Goal: Transaction & Acquisition: Purchase product/service

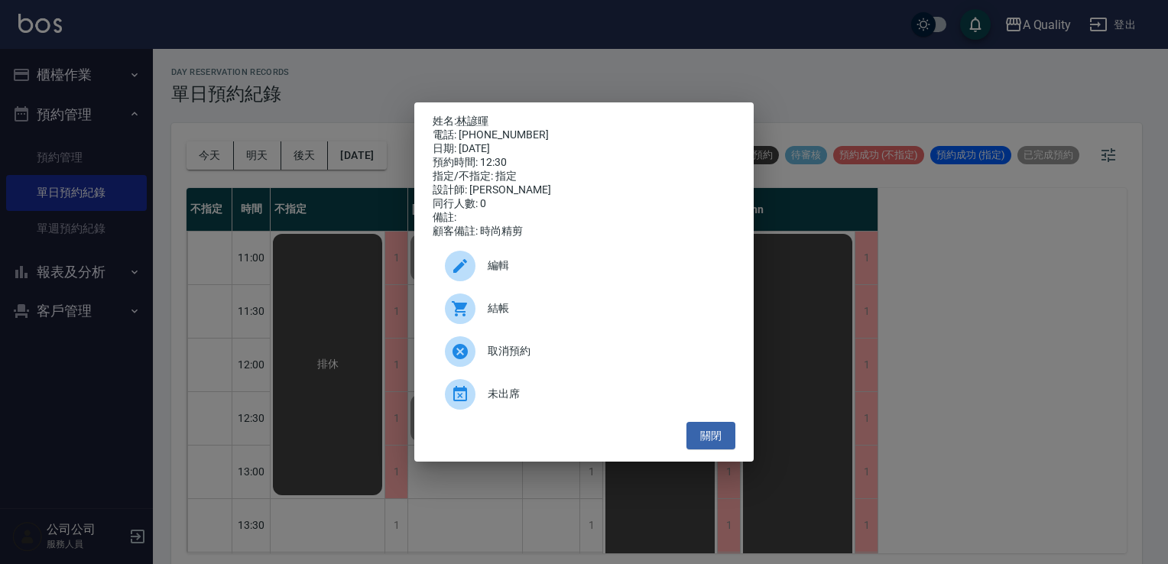
scroll to position [76, 0]
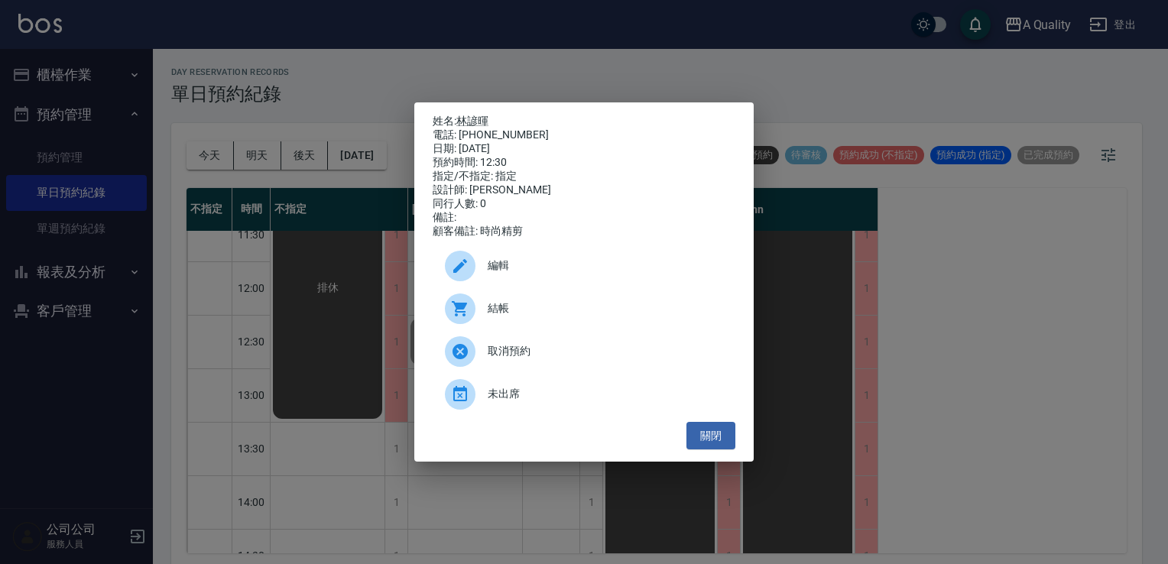
drag, startPoint x: 721, startPoint y: 444, endPoint x: 572, endPoint y: 404, distance: 154.5
click at [721, 443] on button "關閉" at bounding box center [710, 436] width 49 height 28
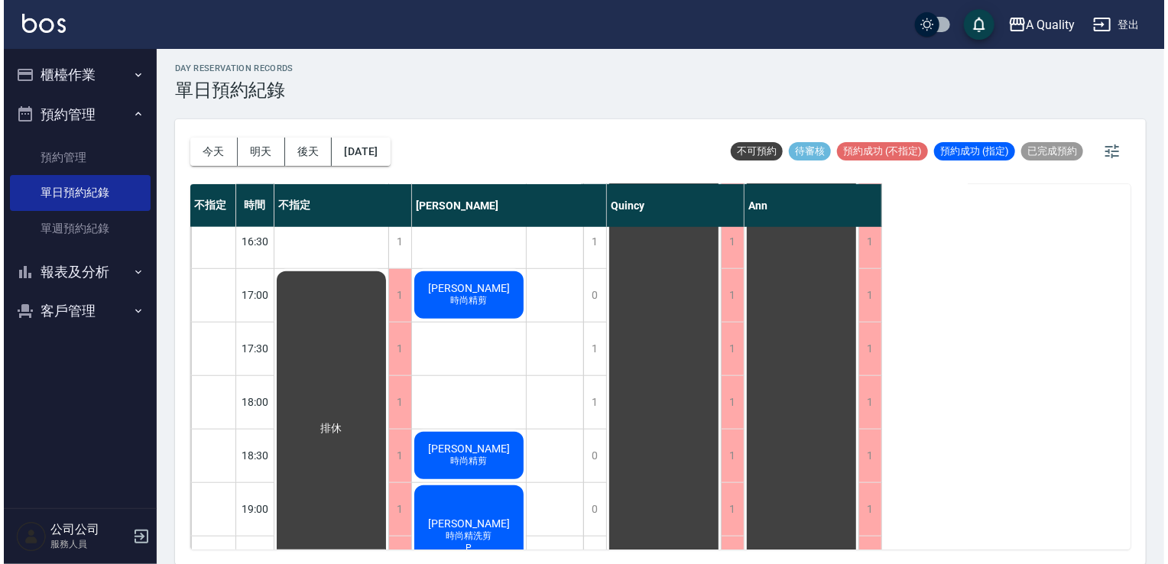
scroll to position [576, 0]
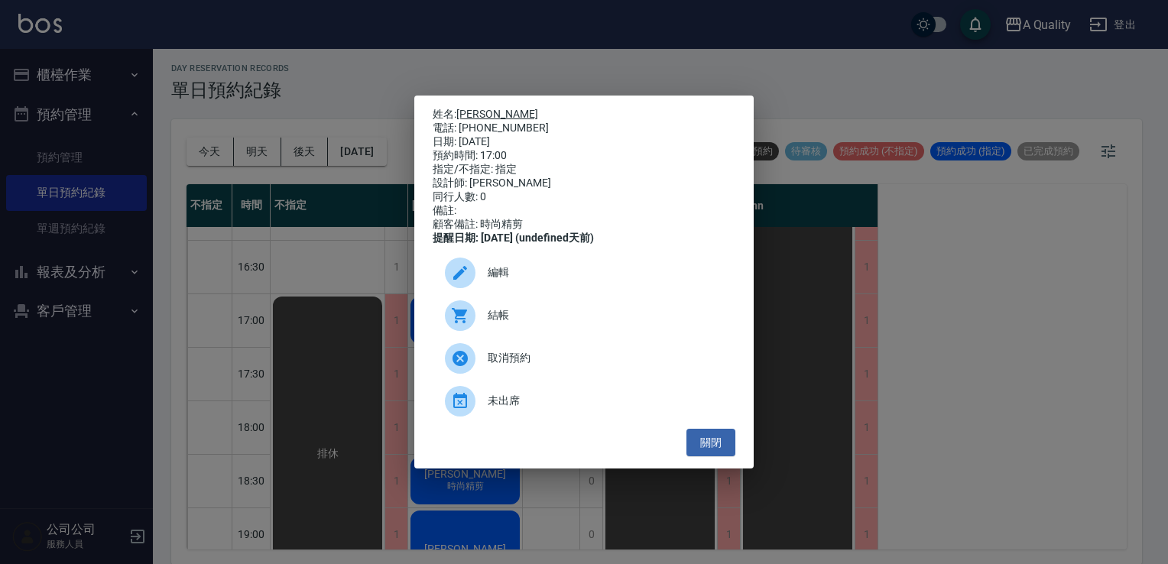
click at [468, 108] on link "[PERSON_NAME]" at bounding box center [497, 114] width 82 height 12
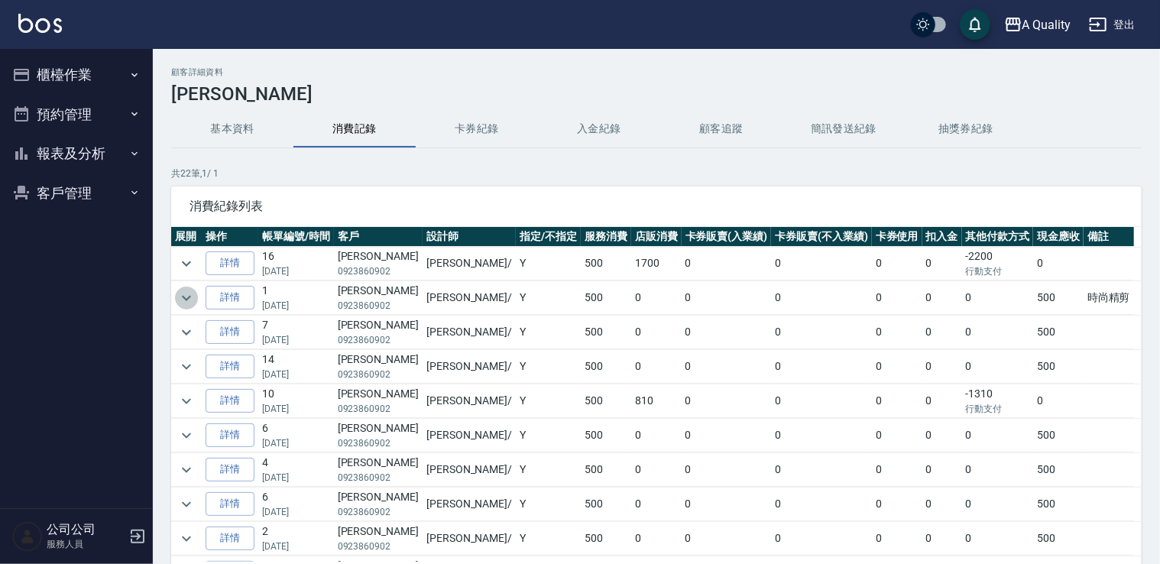
click at [187, 298] on icon "expand row" at bounding box center [186, 297] width 9 height 5
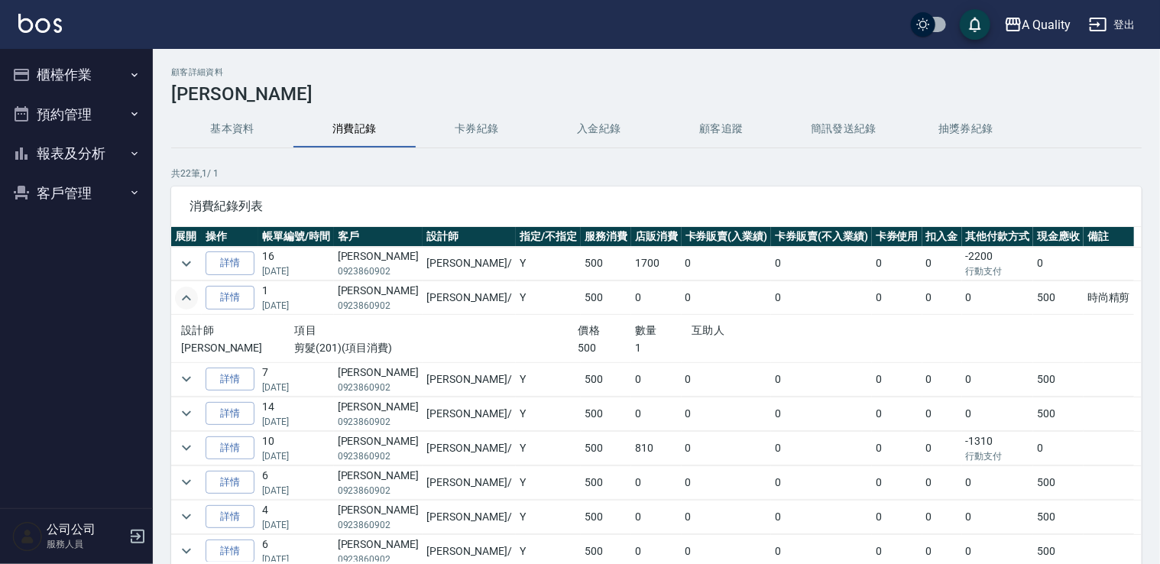
click at [188, 298] on icon "expand row" at bounding box center [186, 298] width 18 height 18
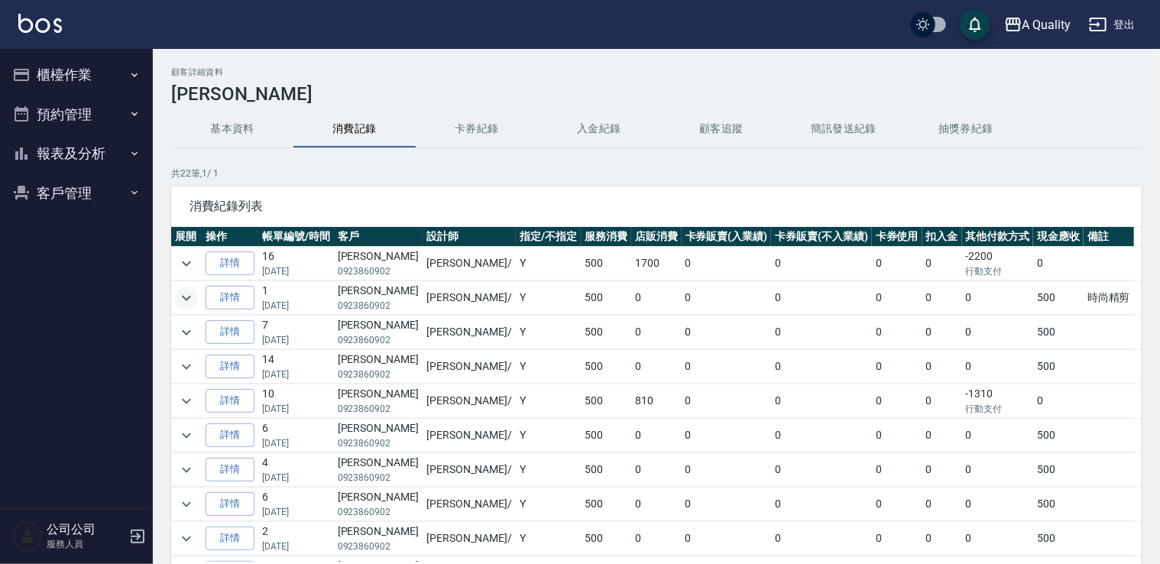
click at [84, 118] on button "預約管理" at bounding box center [76, 115] width 141 height 40
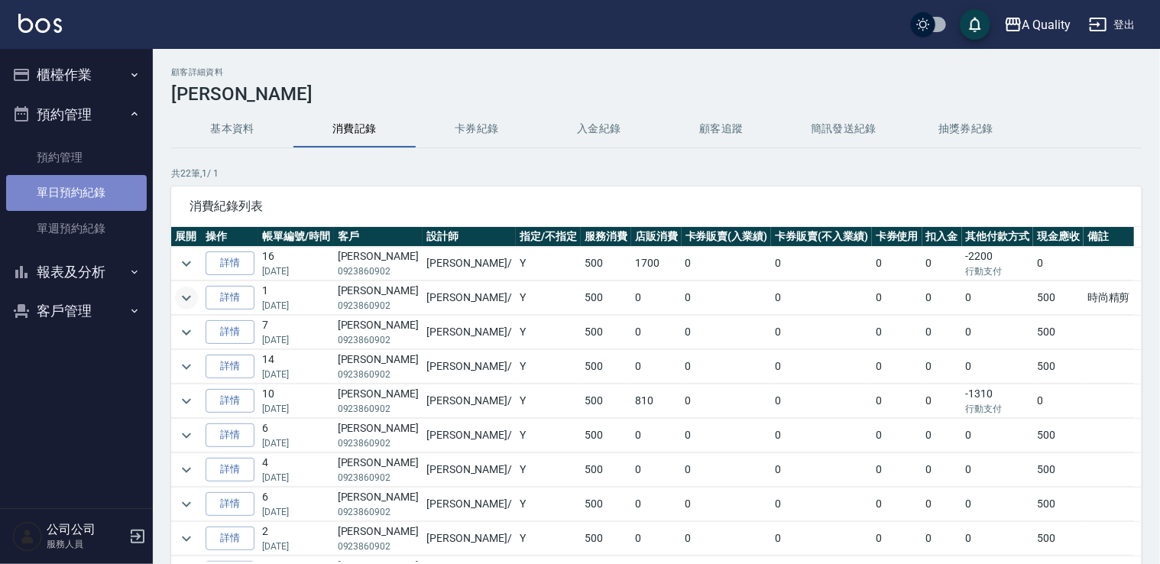
click at [102, 198] on link "單日預約紀錄" at bounding box center [76, 192] width 141 height 35
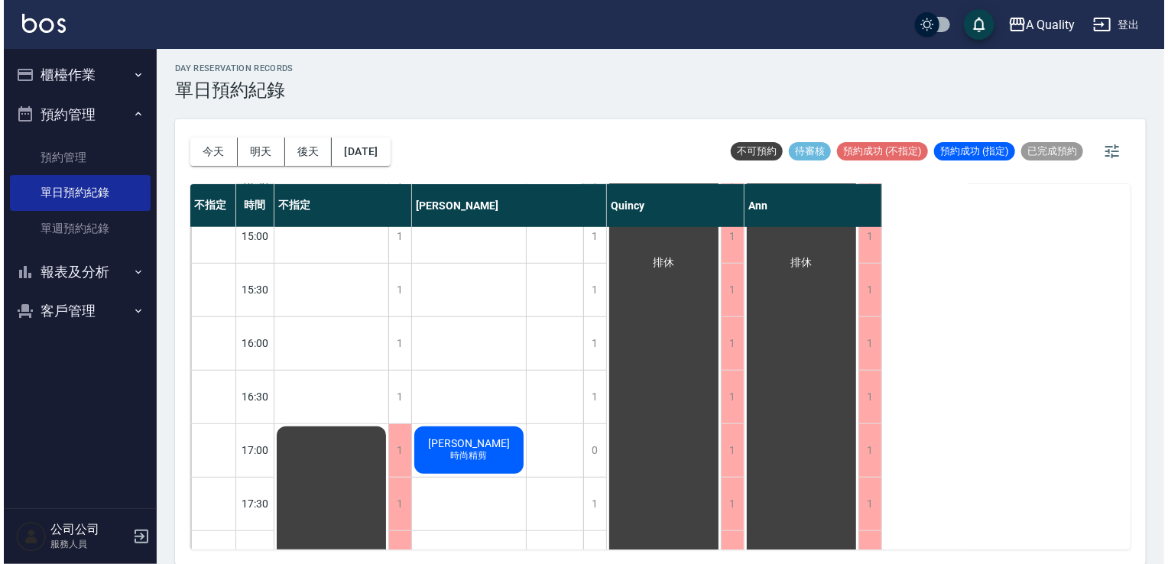
scroll to position [535, 0]
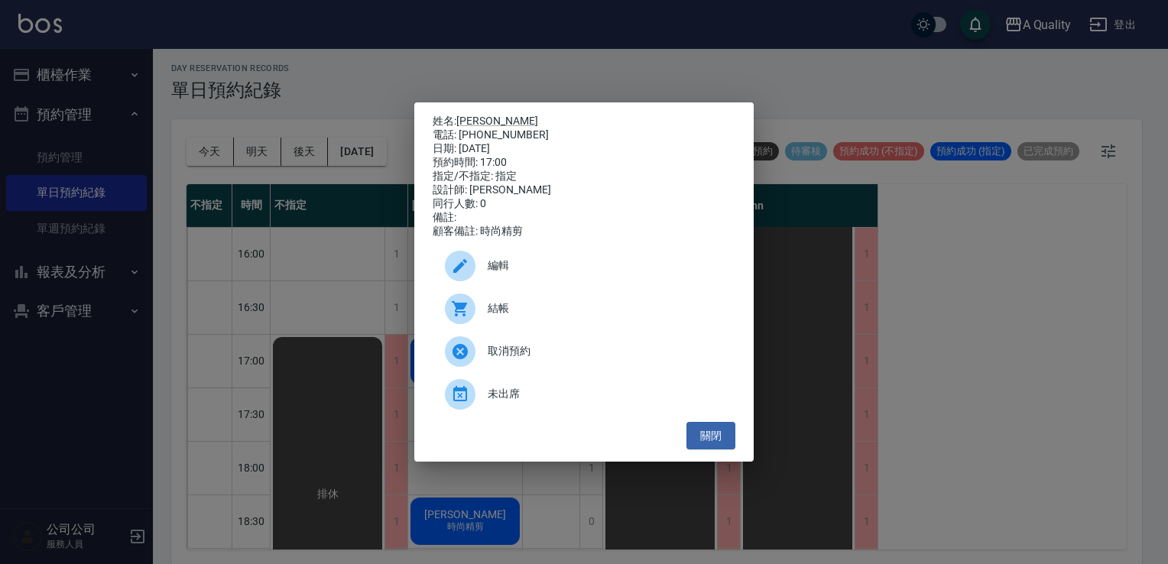
click at [497, 316] on span "結帳" at bounding box center [605, 308] width 235 height 16
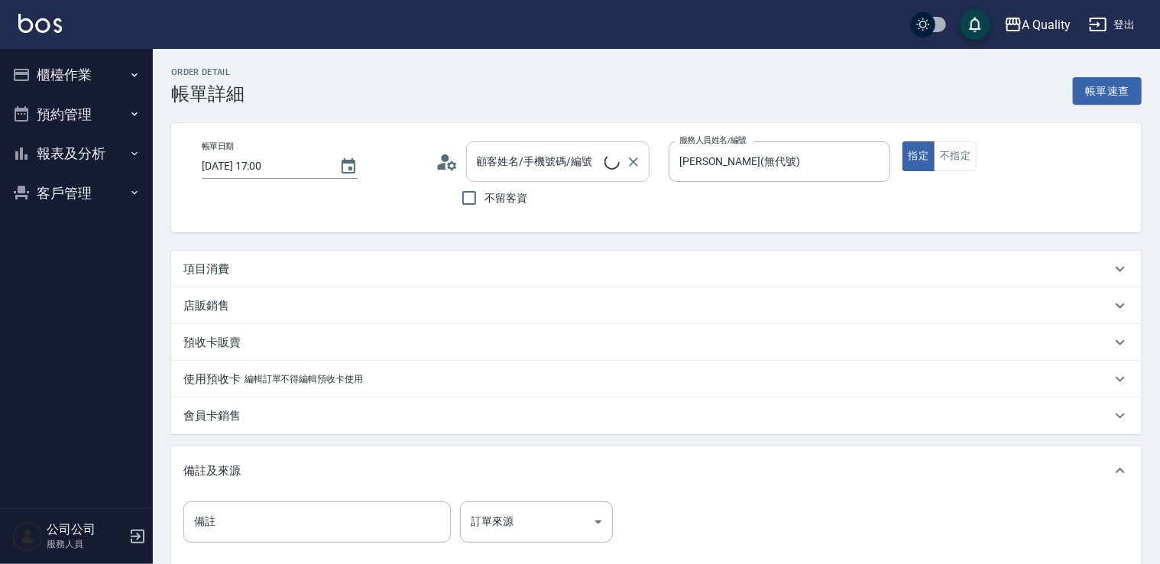
type input "林于哲/0923860902/000473"
drag, startPoint x: 424, startPoint y: 271, endPoint x: 389, endPoint y: 234, distance: 50.8
click at [424, 269] on div "項目消費" at bounding box center [647, 269] width 928 height 16
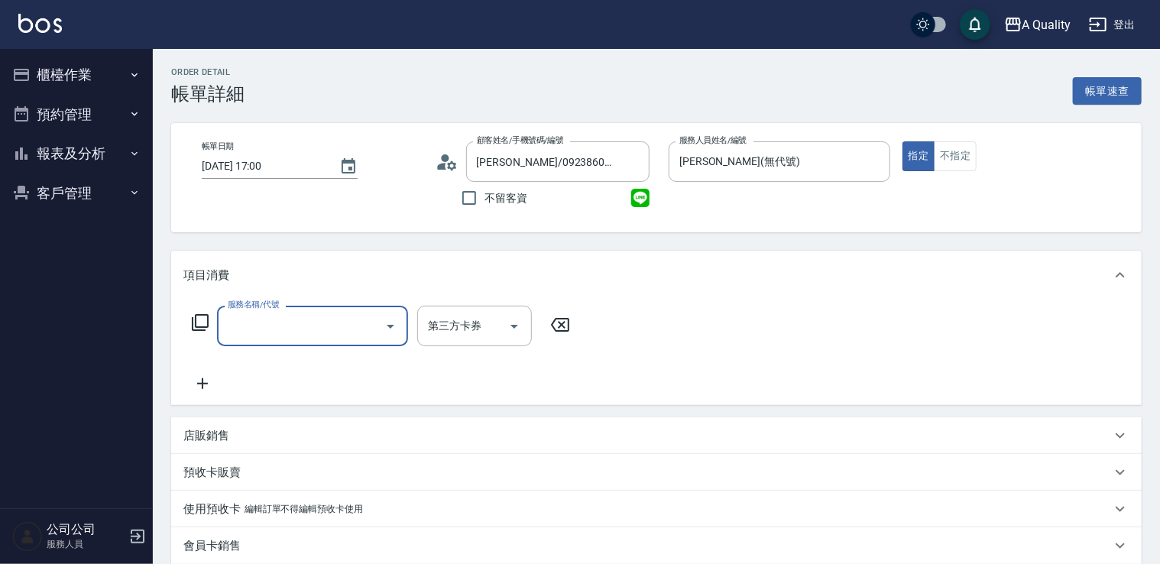
click at [303, 320] on input "服務名稱/代號" at bounding box center [301, 326] width 154 height 27
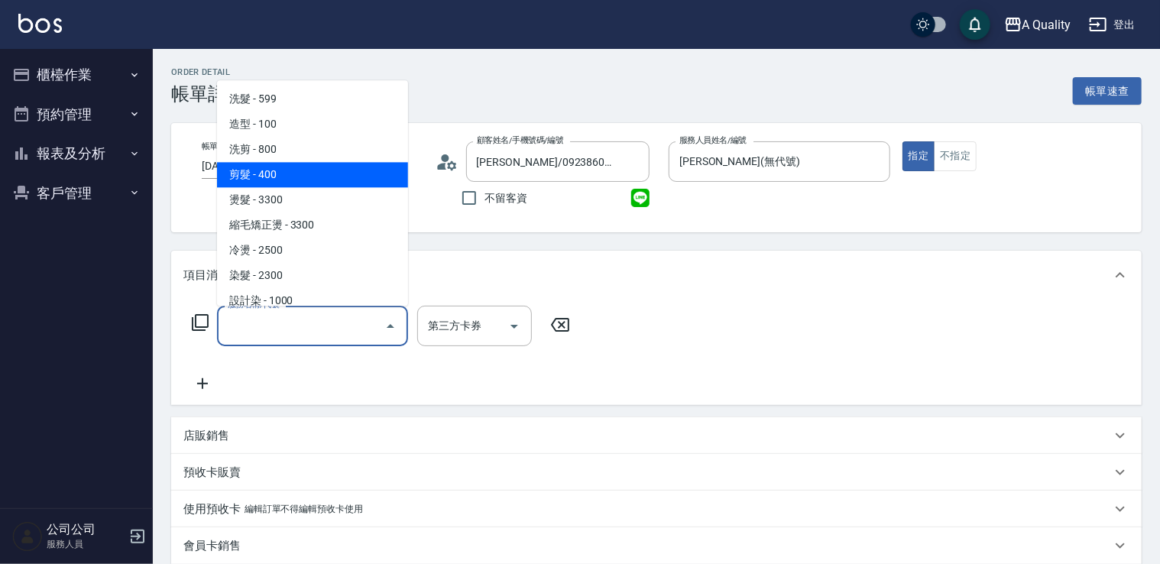
click at [303, 167] on span "剪髮 - 400" at bounding box center [312, 174] width 191 height 25
type input "剪髮(201)"
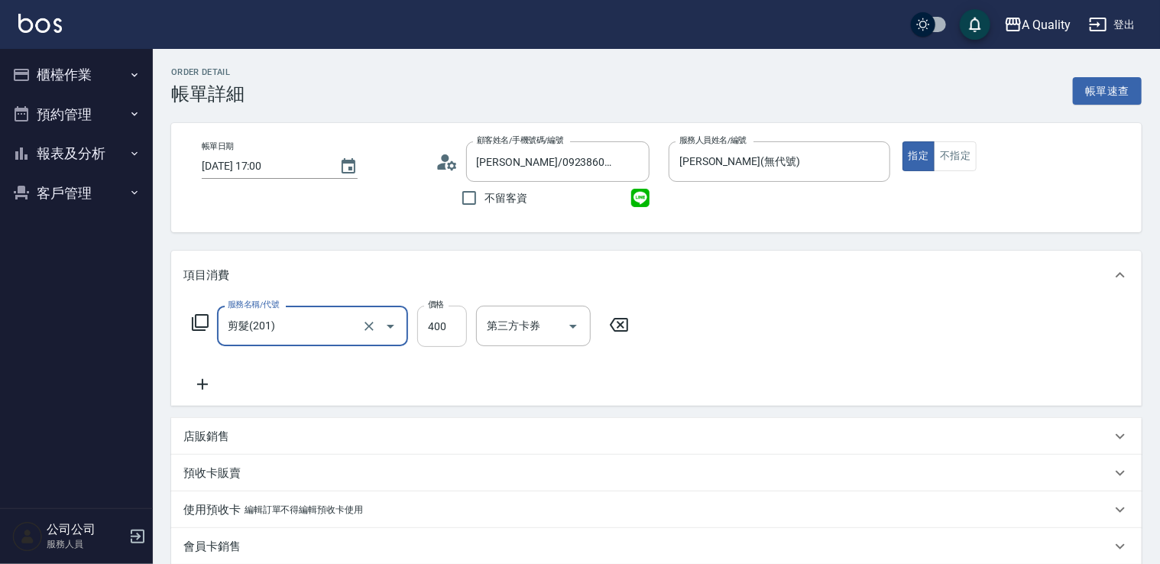
click at [443, 323] on input "400" at bounding box center [442, 326] width 50 height 41
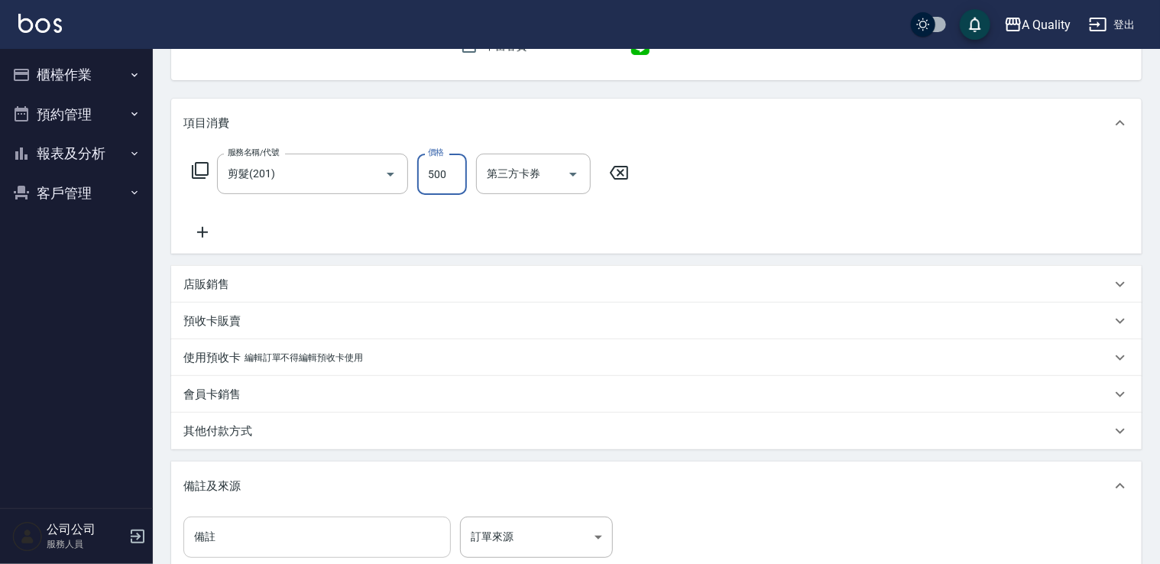
scroll to position [339, 0]
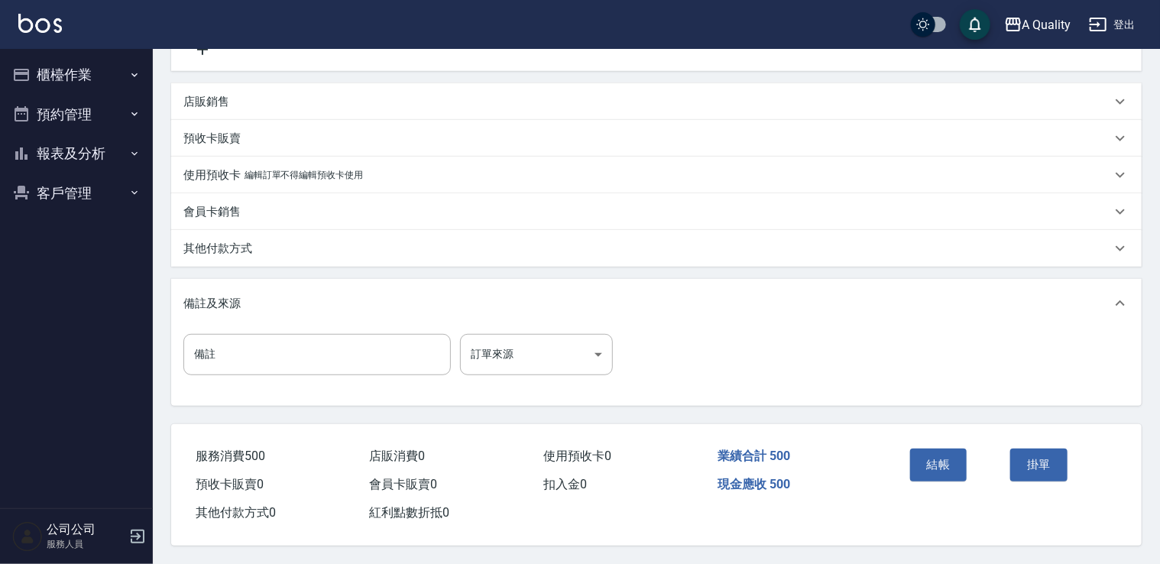
type input "500"
drag, startPoint x: 245, startPoint y: 244, endPoint x: 251, endPoint y: 277, distance: 34.3
click at [245, 245] on p "其他付款方式" at bounding box center [217, 249] width 69 height 16
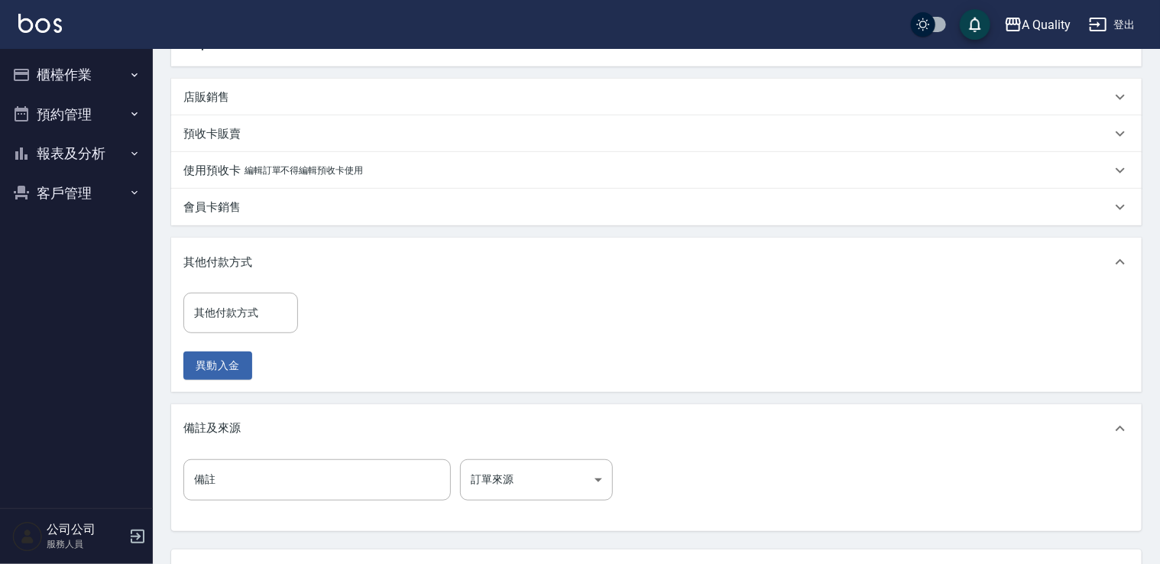
click at [238, 320] on input "其他付款方式" at bounding box center [240, 313] width 101 height 27
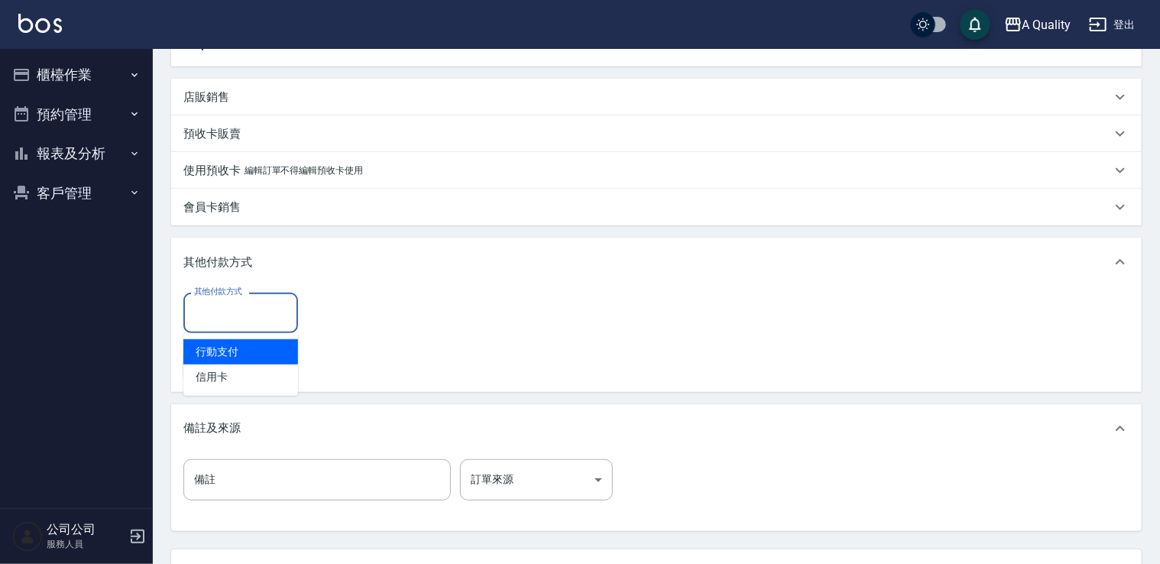
click at [235, 344] on span "行動支付" at bounding box center [240, 351] width 115 height 25
type input "行動支付"
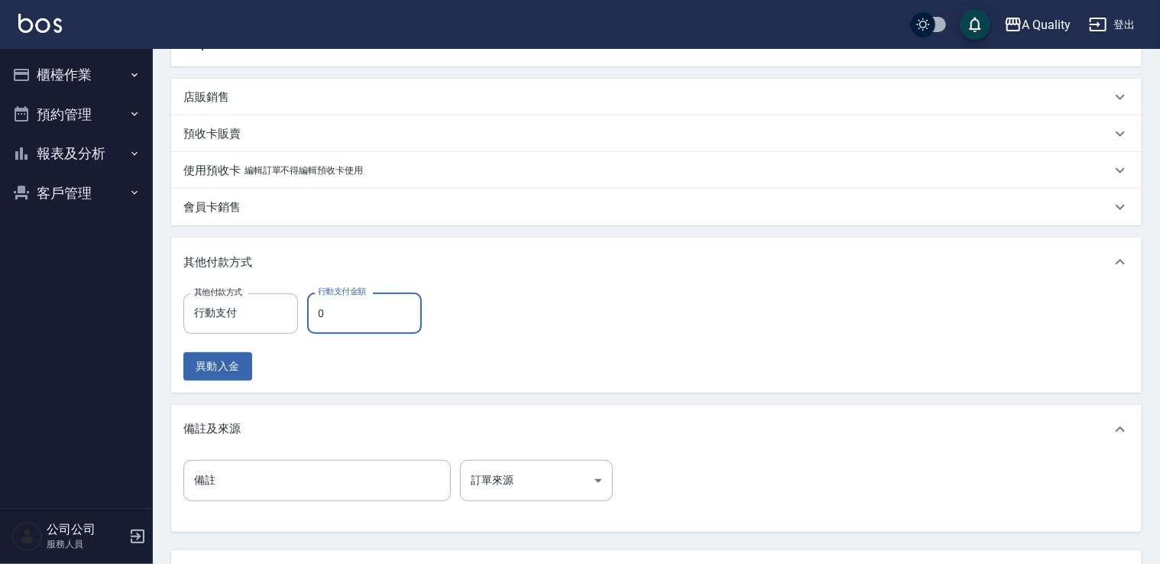
click at [356, 312] on input "0" at bounding box center [364, 313] width 115 height 41
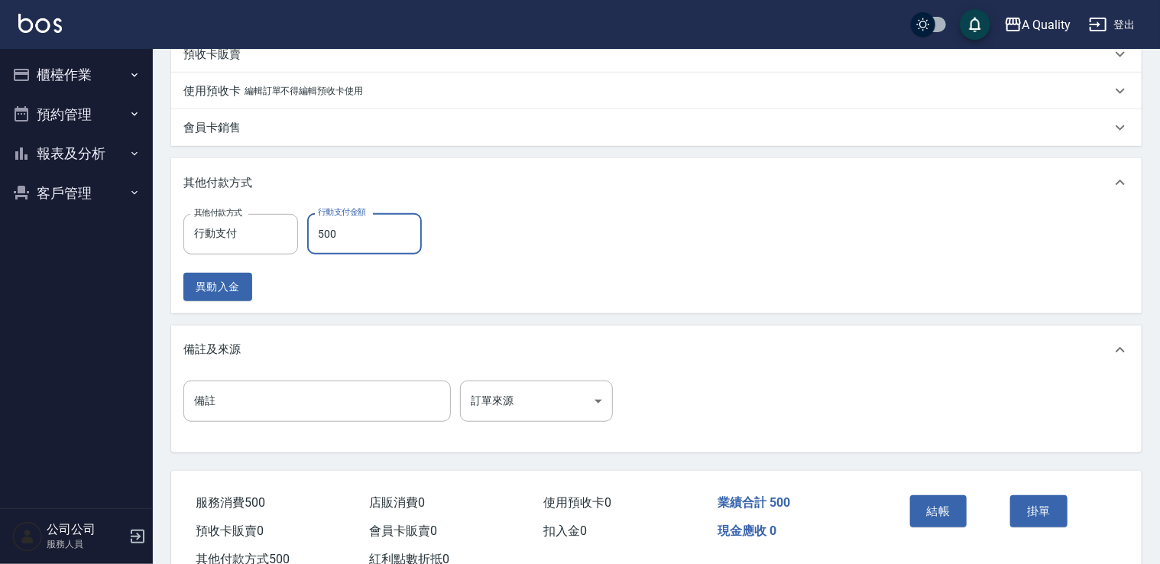
scroll to position [470, 0]
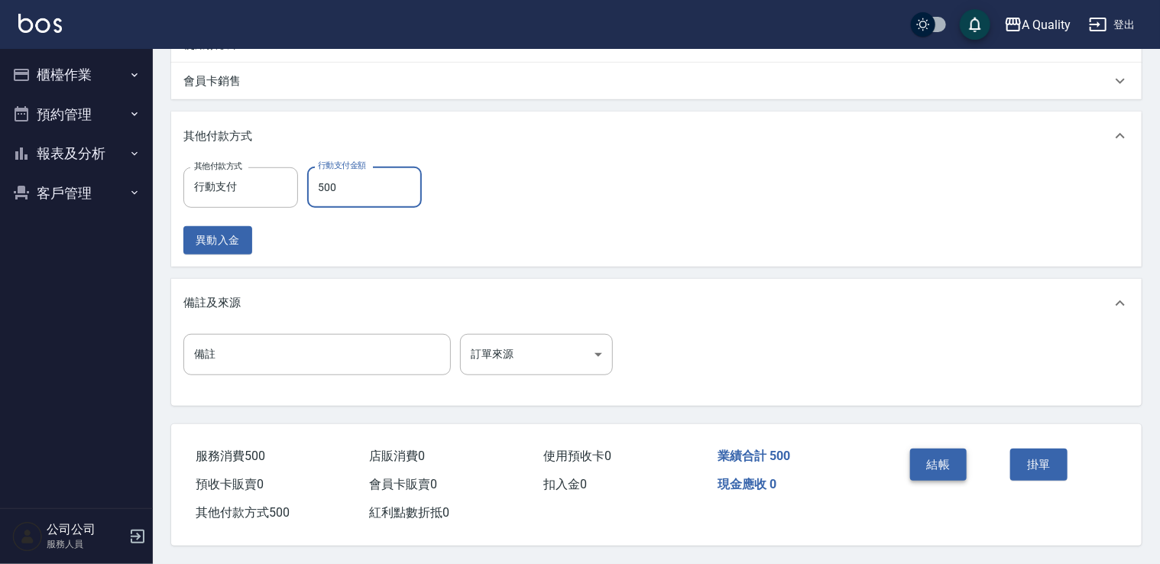
type input "500"
click at [944, 462] on button "結帳" at bounding box center [938, 465] width 57 height 32
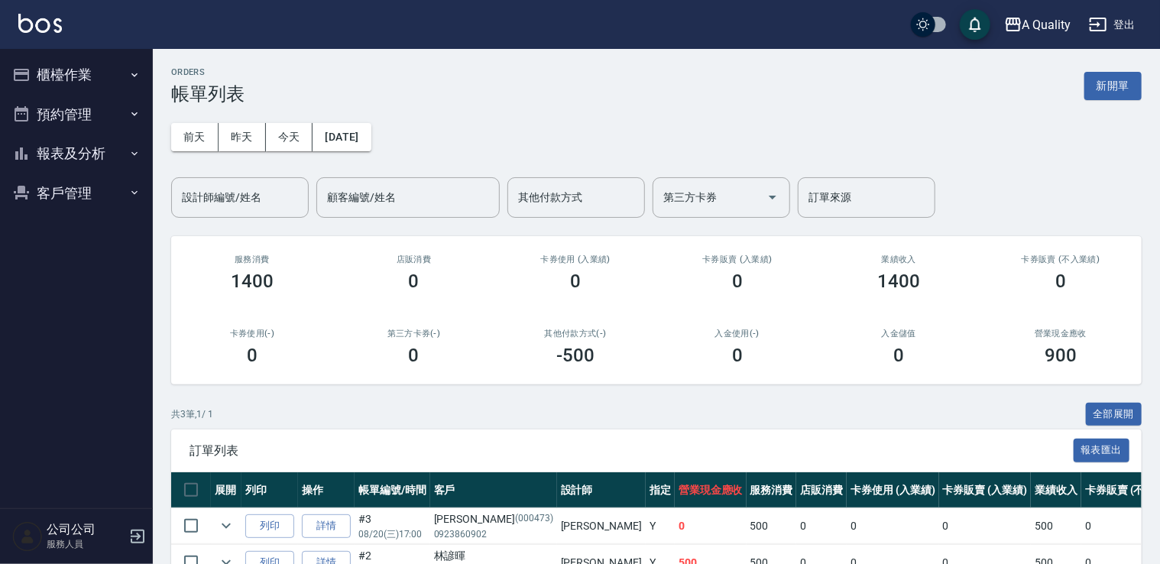
click at [935, 455] on span "訂單列表" at bounding box center [632, 450] width 884 height 15
click at [81, 121] on button "預約管理" at bounding box center [76, 115] width 141 height 40
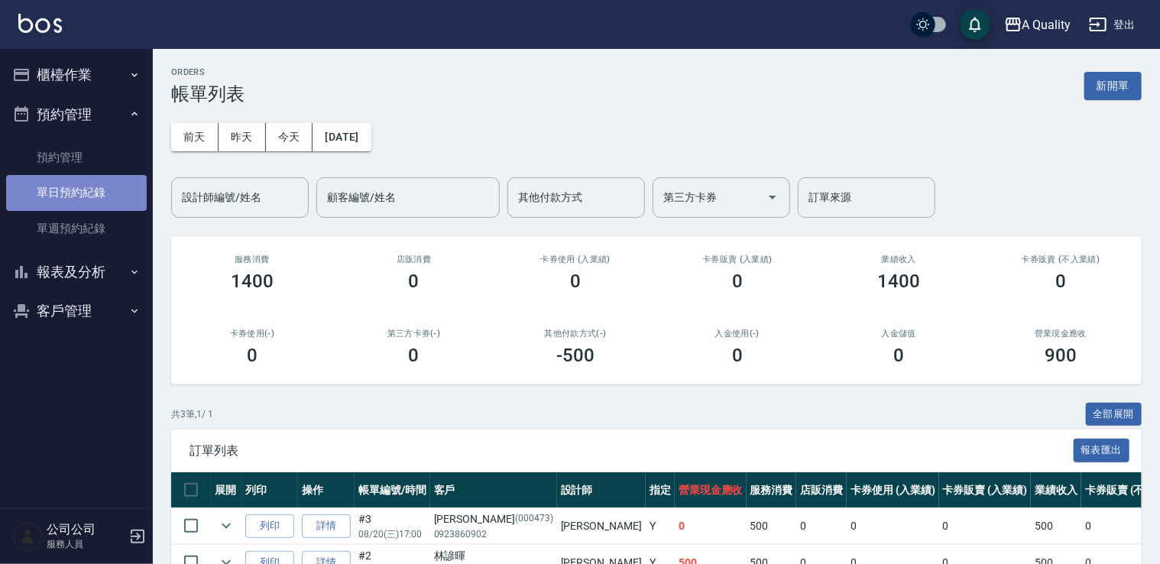
click at [94, 177] on link "單日預約紀錄" at bounding box center [76, 192] width 141 height 35
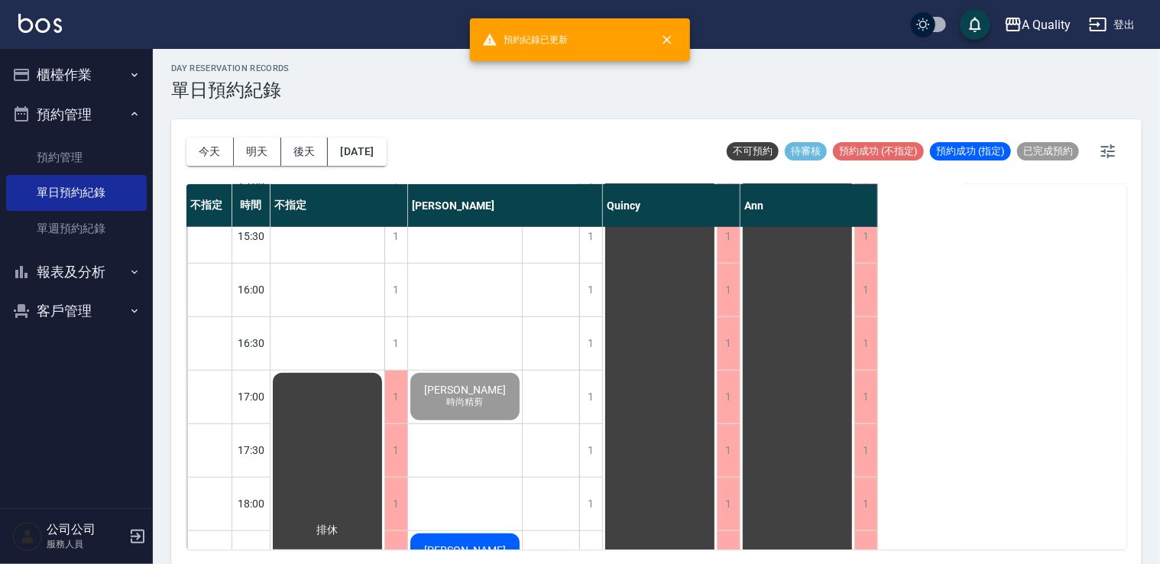
scroll to position [652, 0]
